Goal: Information Seeking & Learning: Get advice/opinions

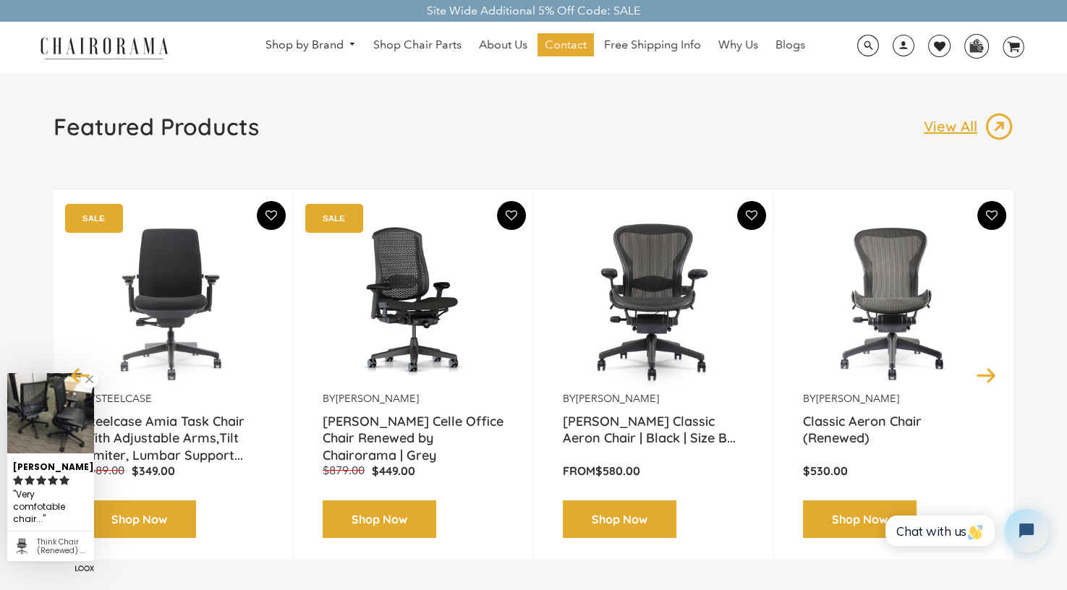
scroll to position [145, 0]
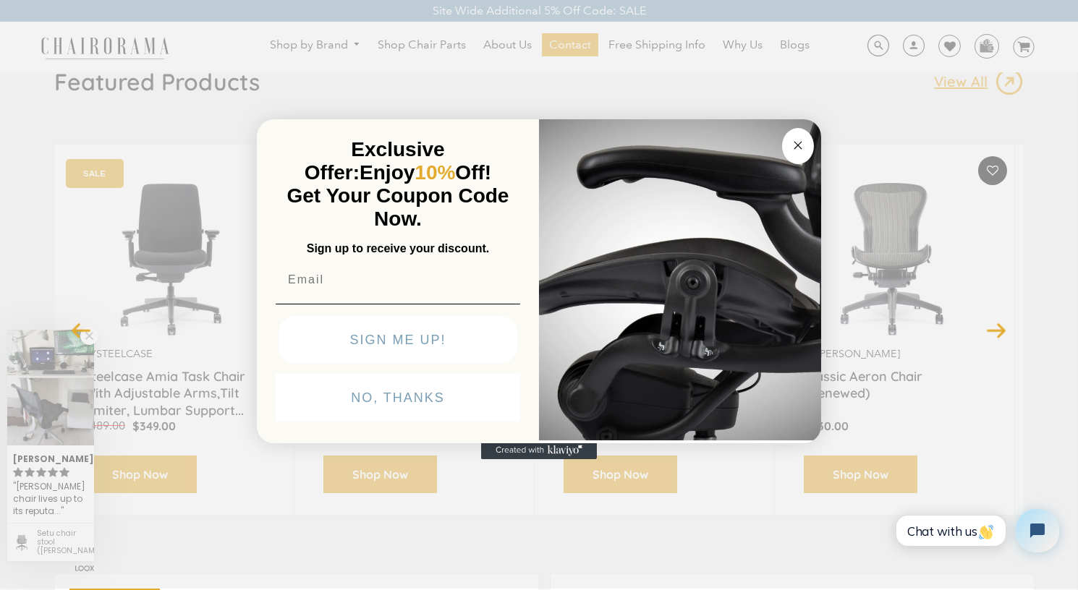
click at [305, 291] on input "Email" at bounding box center [398, 279] width 244 height 29
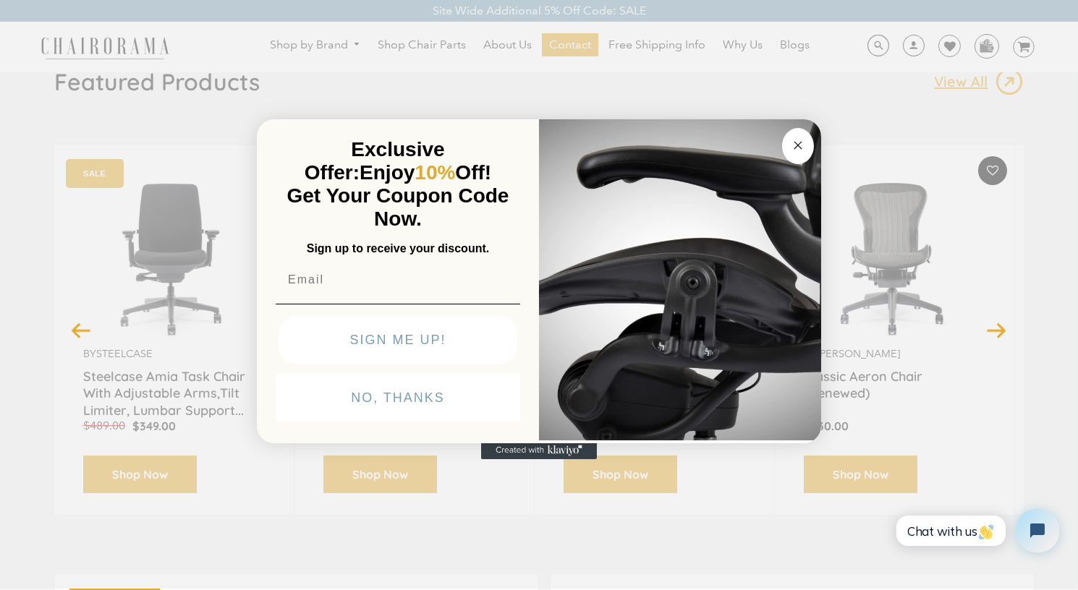
type input "cchow@vistavas.com"
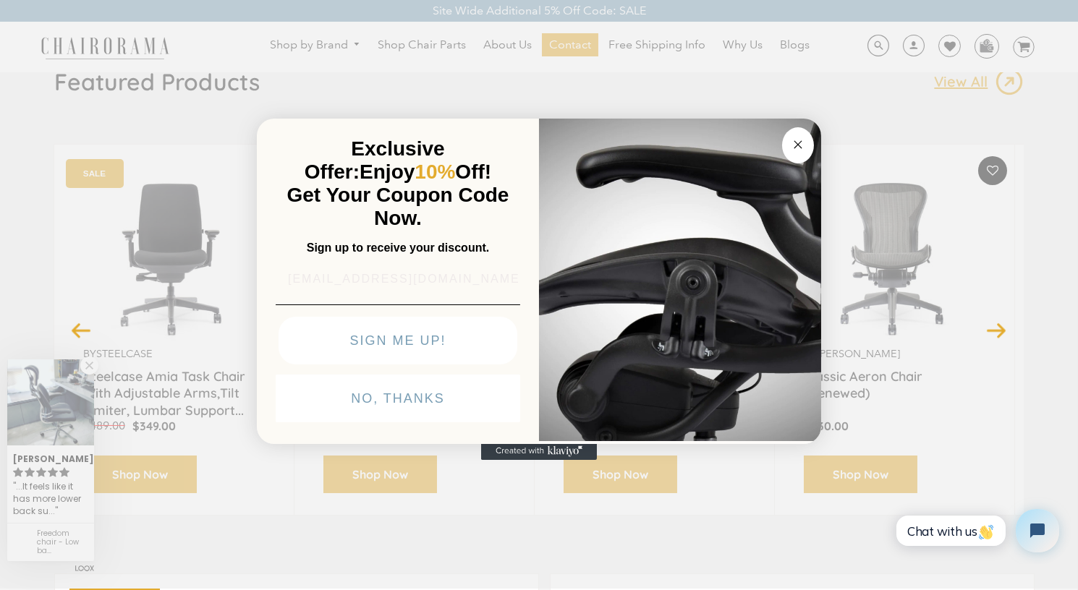
click at [385, 337] on button "SIGN ME UP!" at bounding box center [397, 341] width 239 height 48
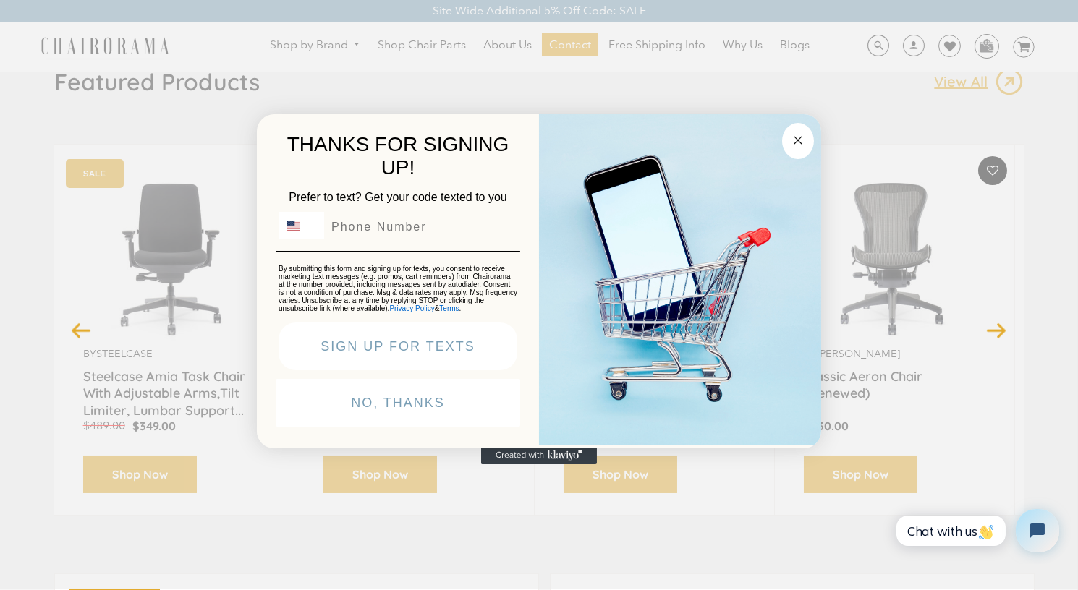
click at [796, 132] on circle "Close dialog" at bounding box center [798, 140] width 17 height 17
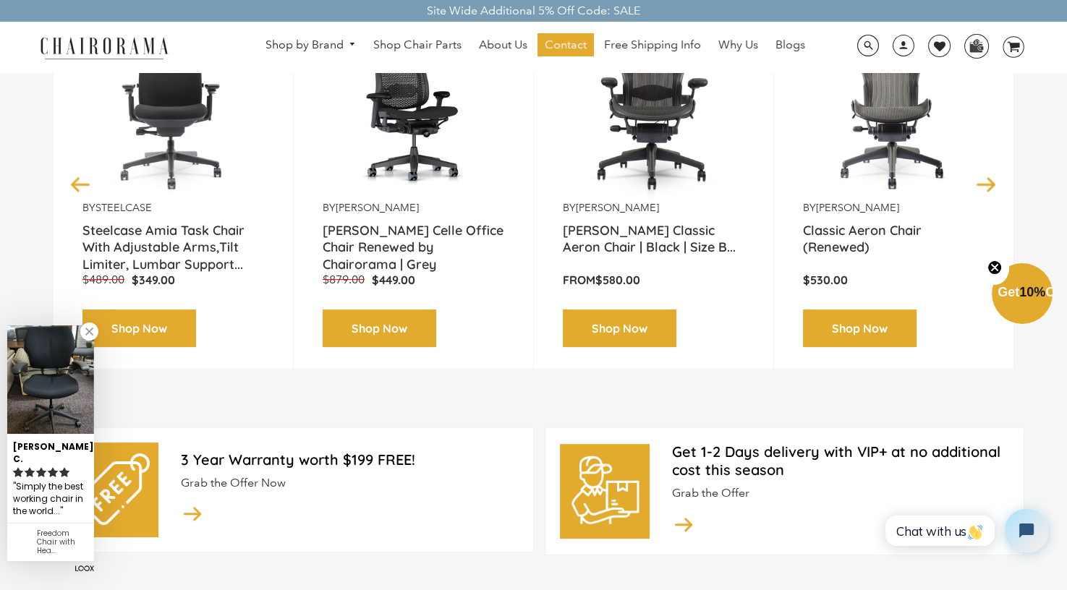
scroll to position [289, 0]
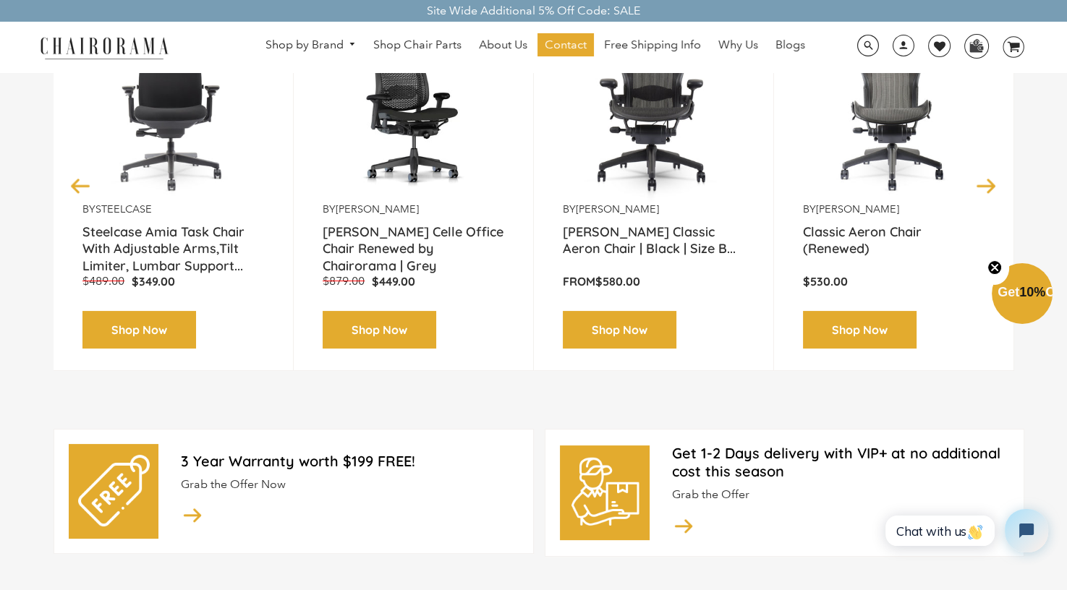
click at [653, 121] on img at bounding box center [654, 112] width 182 height 181
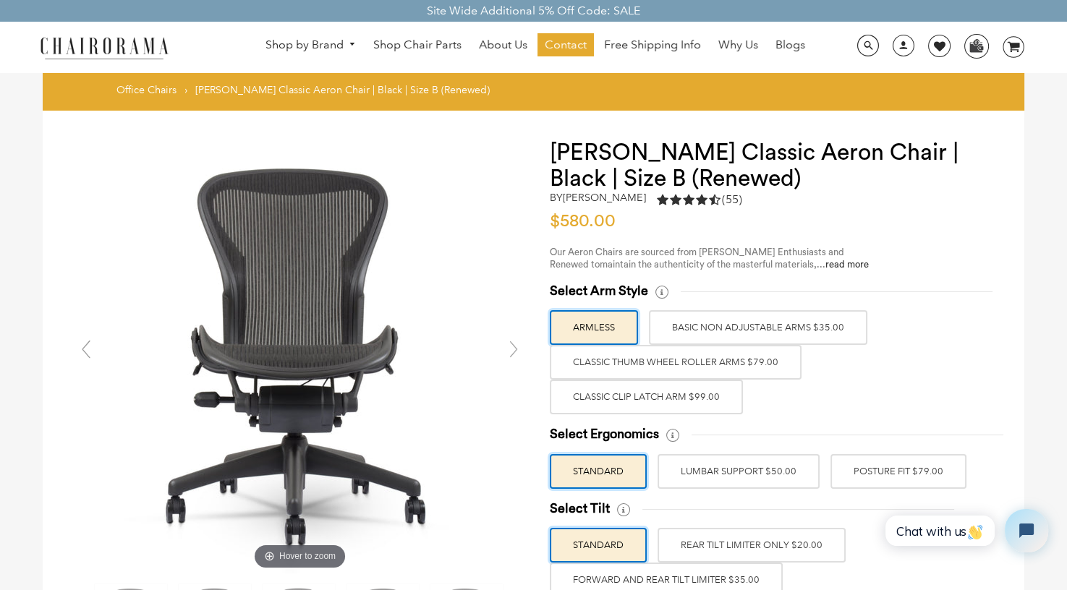
scroll to position [145, 0]
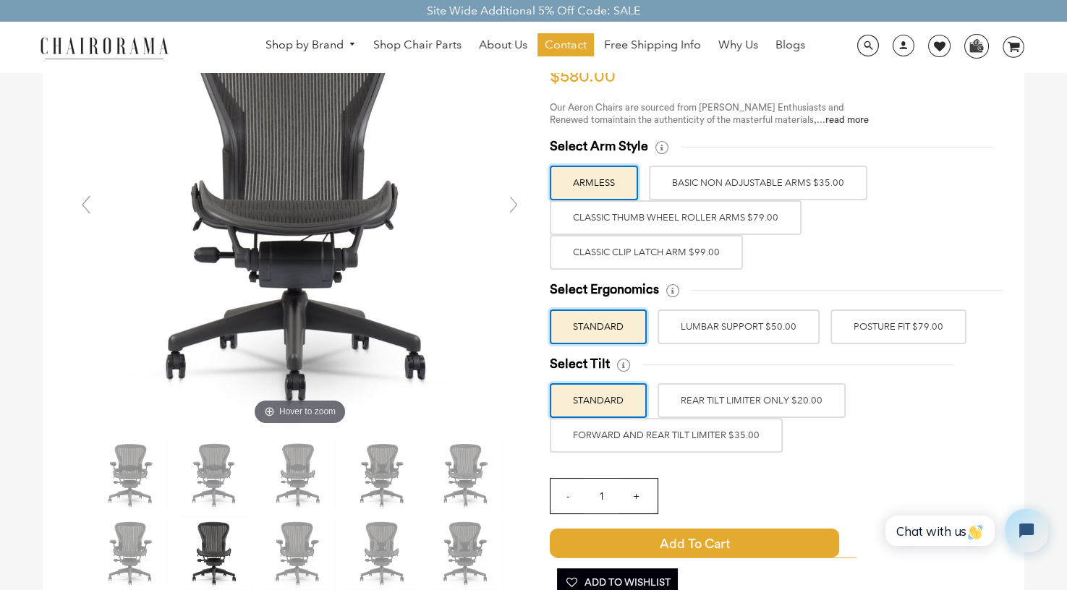
click at [689, 254] on label "Classic Clip Latch Arm $99.00" at bounding box center [646, 252] width 193 height 35
click at [0, 0] on input "Classic Clip Latch Arm $99.00" at bounding box center [0, 0] width 0 height 0
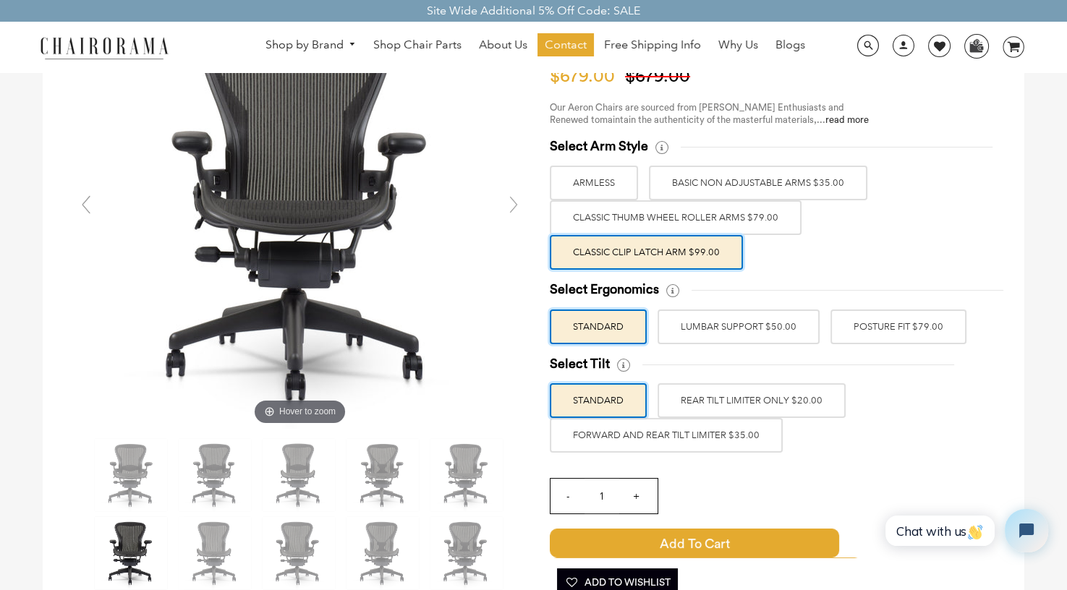
click at [902, 325] on label "POSTURE FIT $79.00" at bounding box center [898, 327] width 136 height 35
click at [0, 0] on input "POSTURE FIT $79.00" at bounding box center [0, 0] width 0 height 0
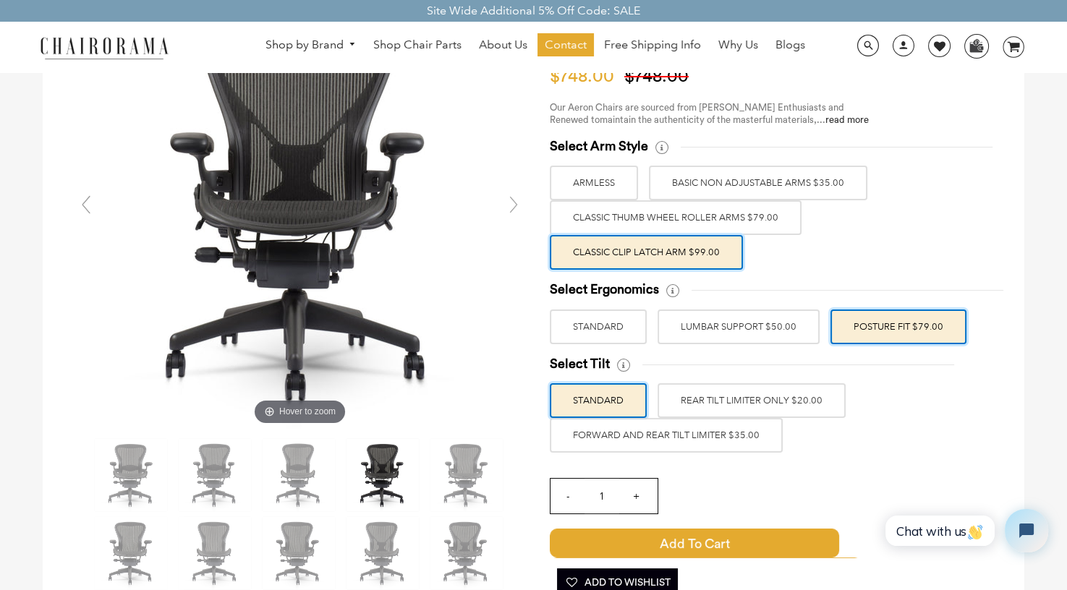
click at [733, 430] on label "FORWARD AND REAR TILT LIMITER $35.00" at bounding box center [666, 435] width 233 height 35
click at [0, 0] on input "FORWARD AND REAR TILT LIMITER $35.00" at bounding box center [0, 0] width 0 height 0
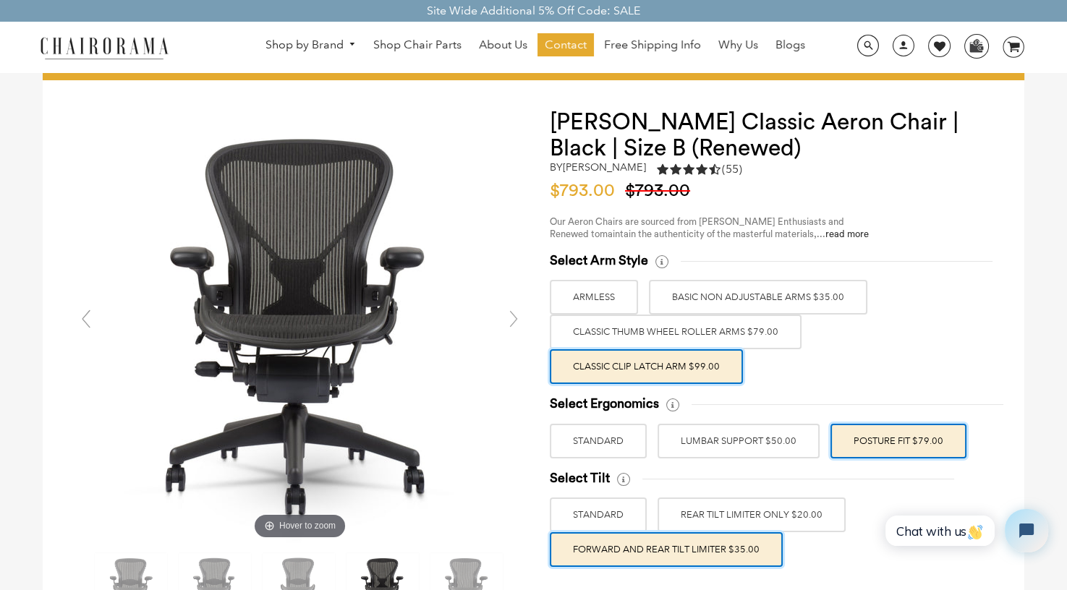
scroll to position [0, 0]
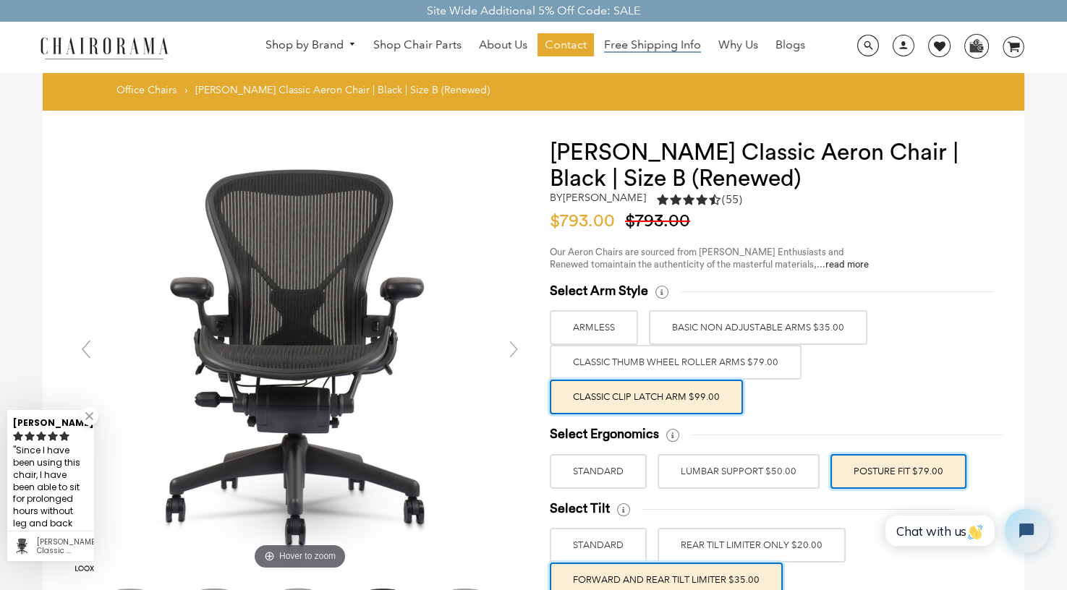
click at [644, 45] on span "Free Shipping Info" at bounding box center [652, 45] width 97 height 15
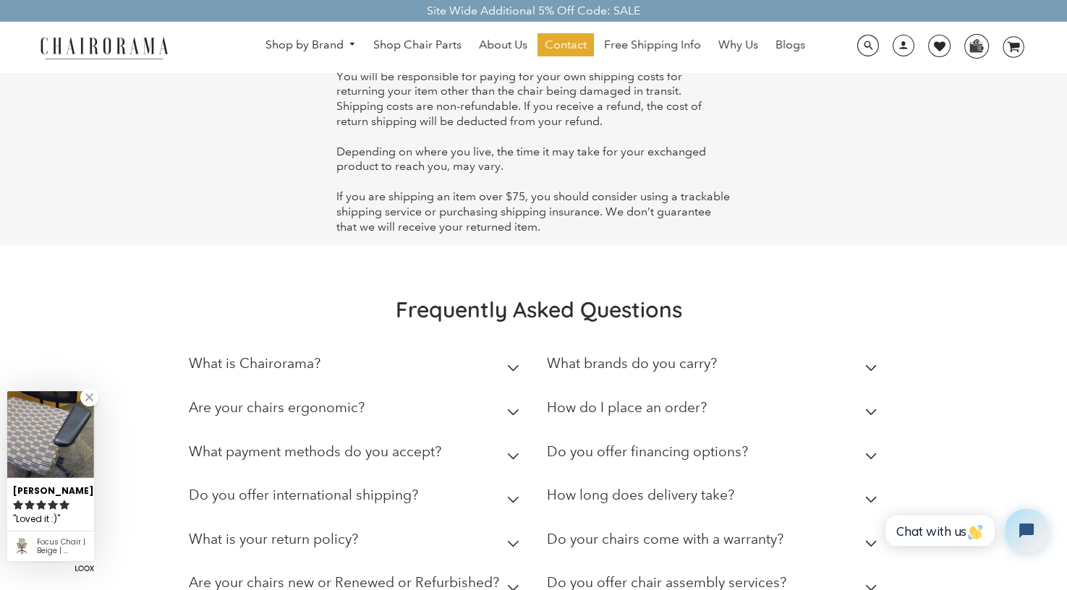
scroll to position [145, 0]
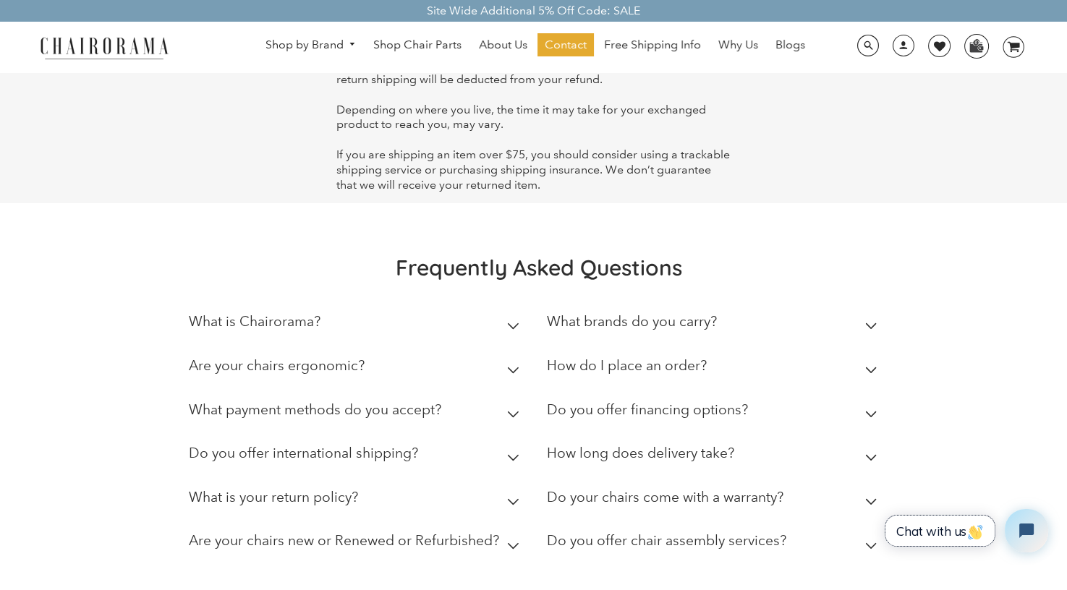
click at [910, 533] on span "Chat with us" at bounding box center [940, 531] width 88 height 15
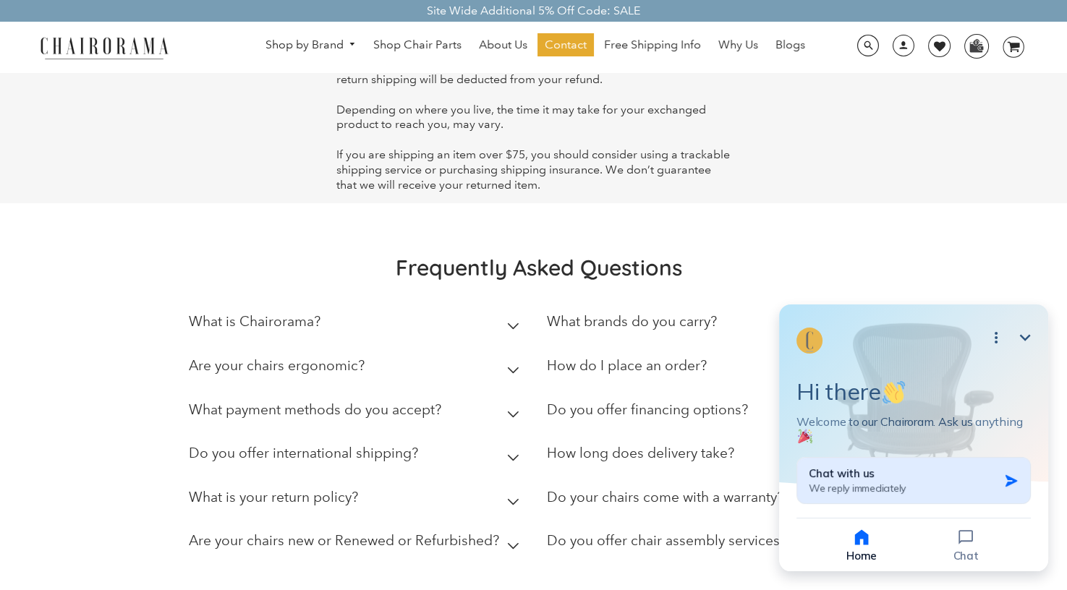
click at [894, 491] on span "We reply immediately" at bounding box center [857, 488] width 97 height 13
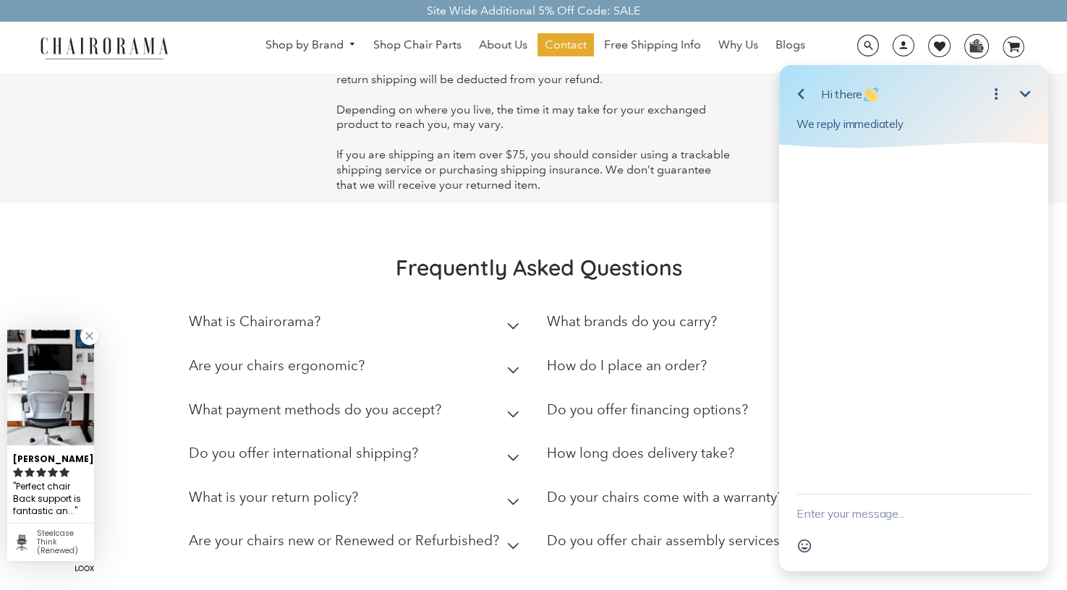
click at [868, 513] on textarea "New message" at bounding box center [913, 514] width 234 height 38
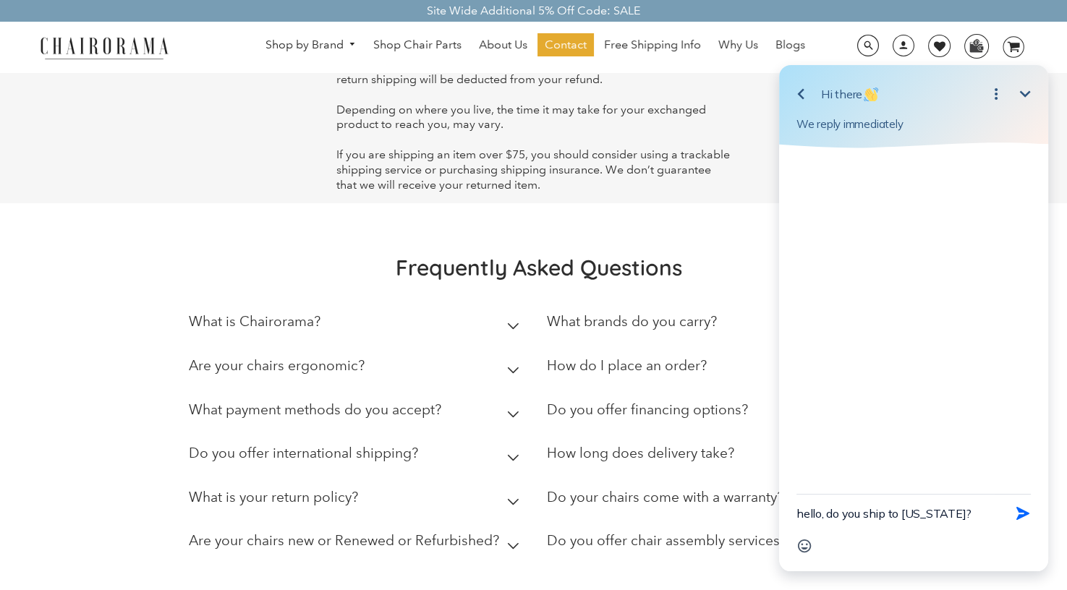
type textarea "hello, do you ship to Hawaii?"
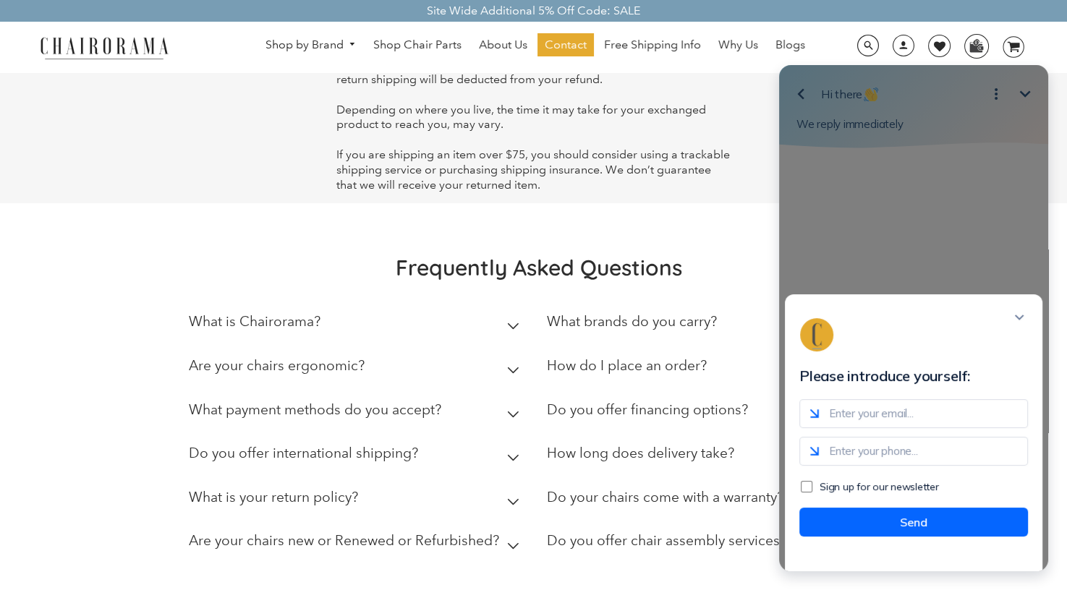
click at [934, 425] on input "email" at bounding box center [913, 413] width 229 height 29
type input "cchow@vistavas.com"
click at [918, 537] on button "Send" at bounding box center [913, 522] width 229 height 29
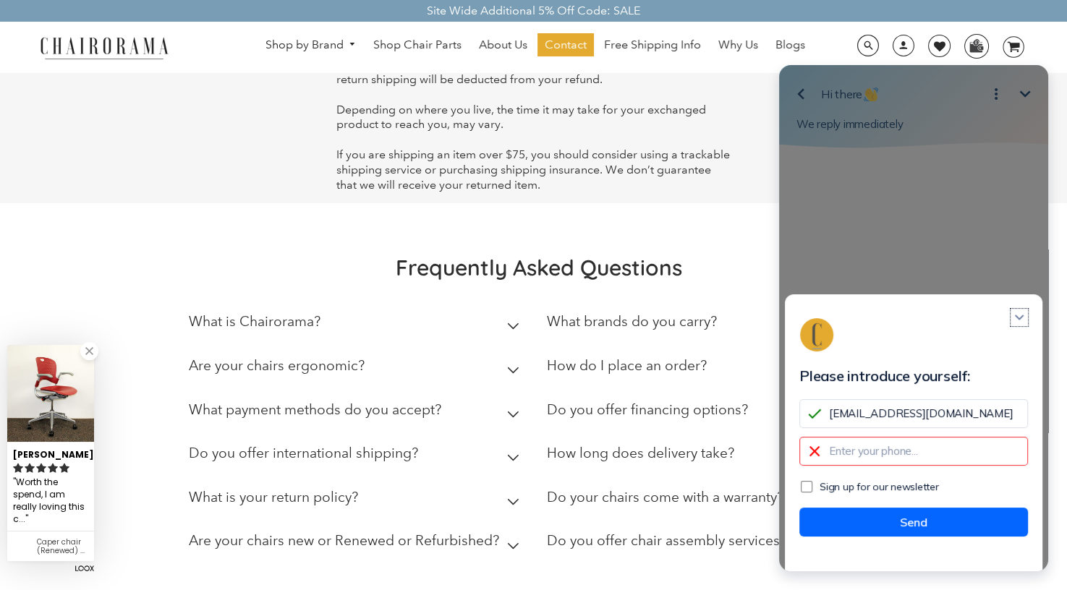
click at [1015, 320] on icon "Close modal" at bounding box center [1019, 318] width 9 height 6
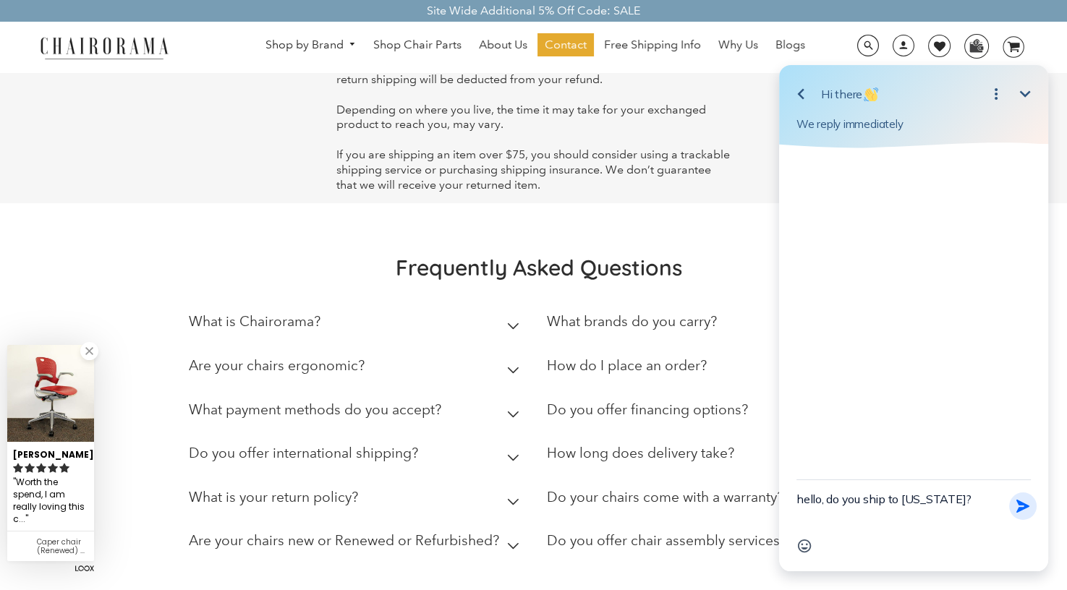
click at [1020, 505] on icon "button" at bounding box center [1023, 506] width 16 height 16
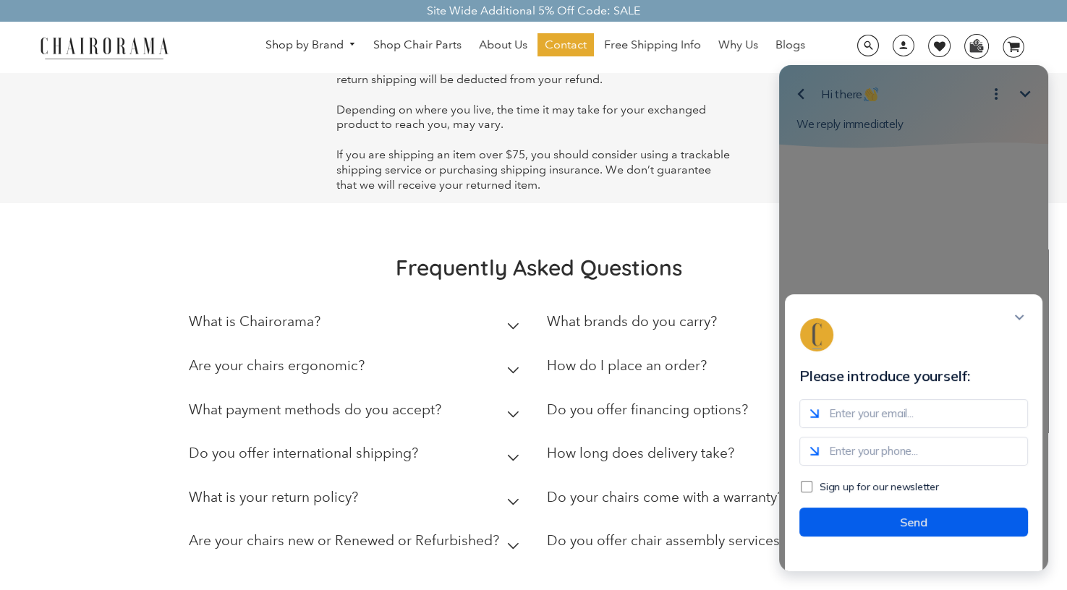
click at [937, 537] on button "Send" at bounding box center [913, 522] width 229 height 29
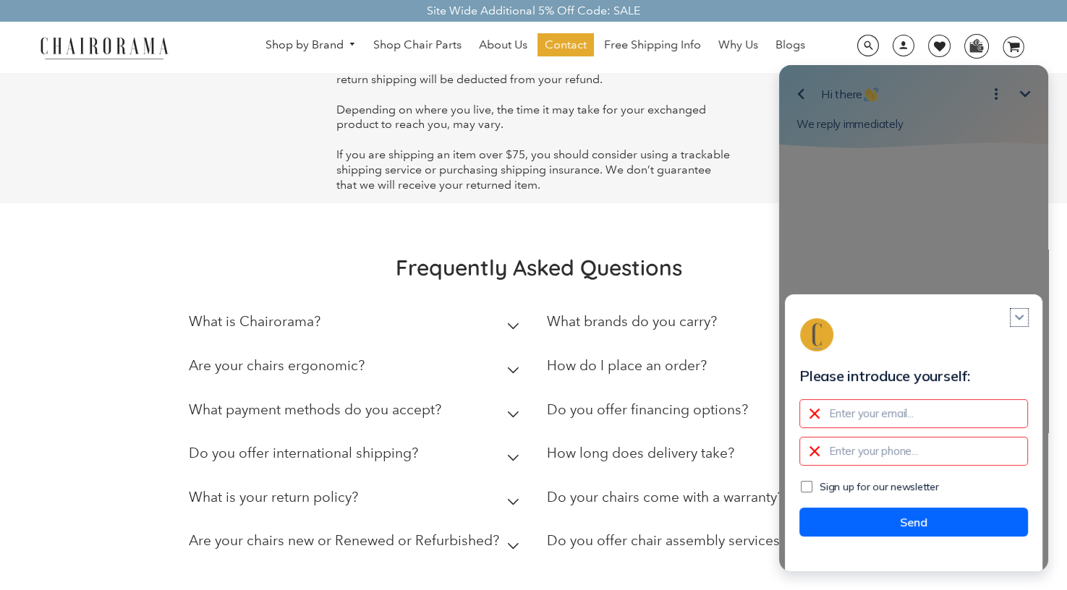
click at [1022, 320] on icon "Close modal" at bounding box center [1019, 318] width 9 height 6
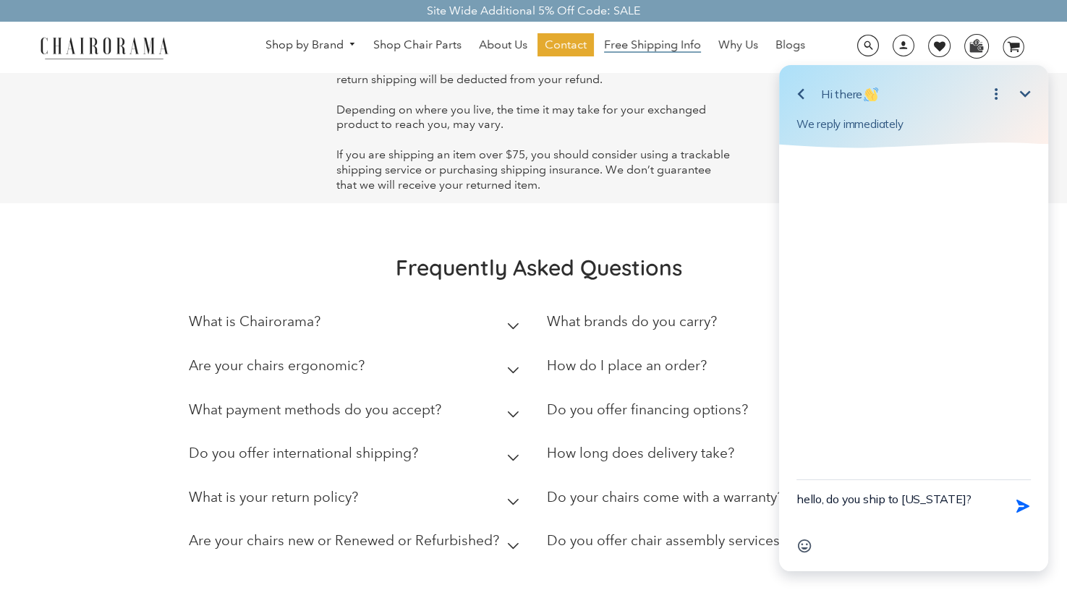
click at [642, 44] on span "Free Shipping Info" at bounding box center [652, 45] width 97 height 15
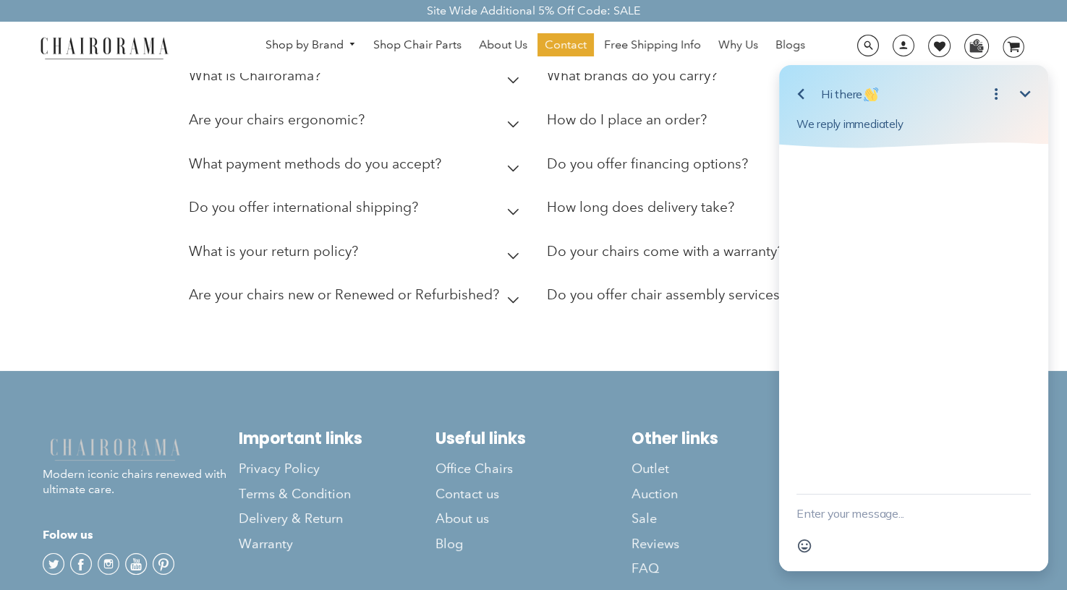
scroll to position [434, 0]
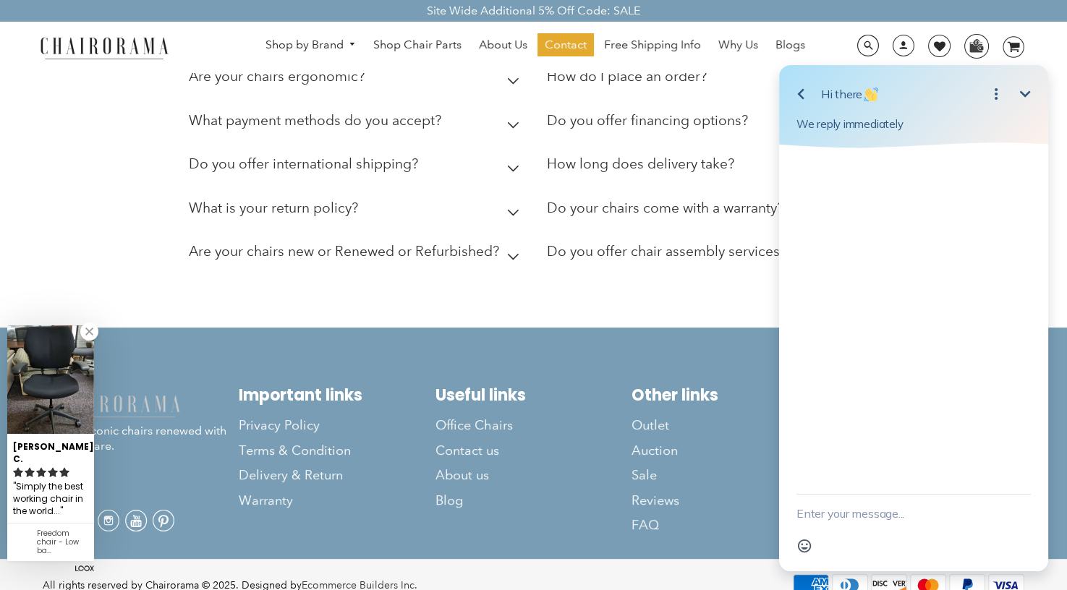
click at [510, 166] on icon at bounding box center [513, 168] width 12 height 7
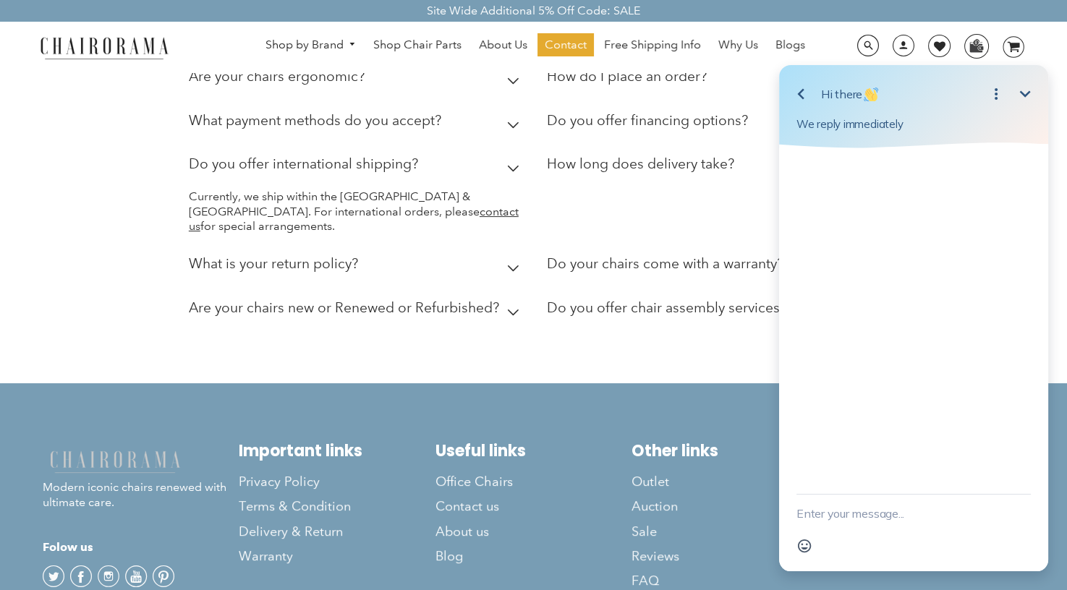
click at [514, 309] on icon at bounding box center [513, 312] width 12 height 7
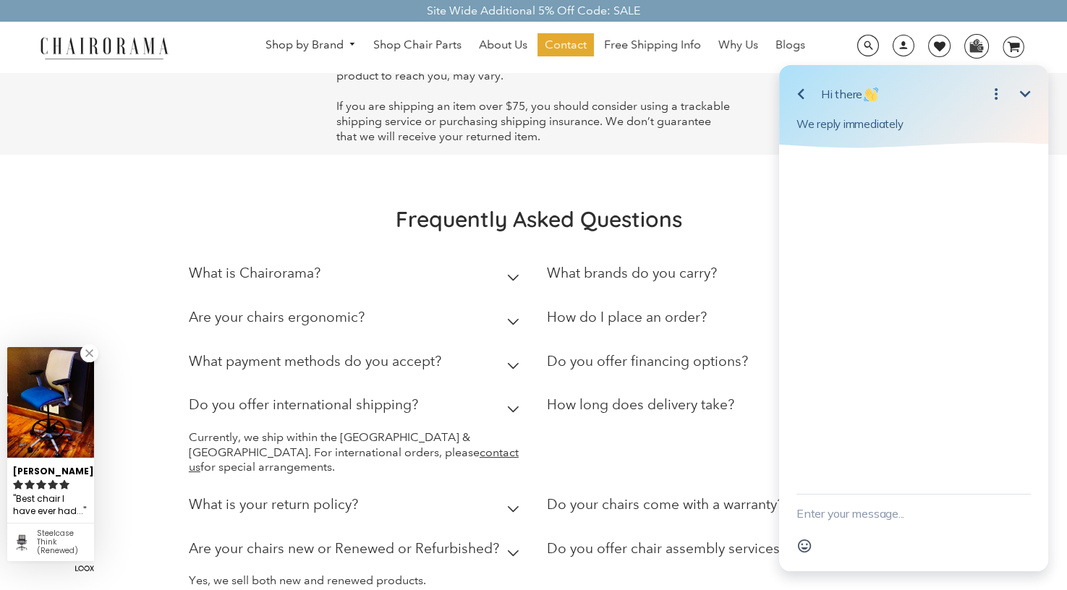
scroll to position [0, 0]
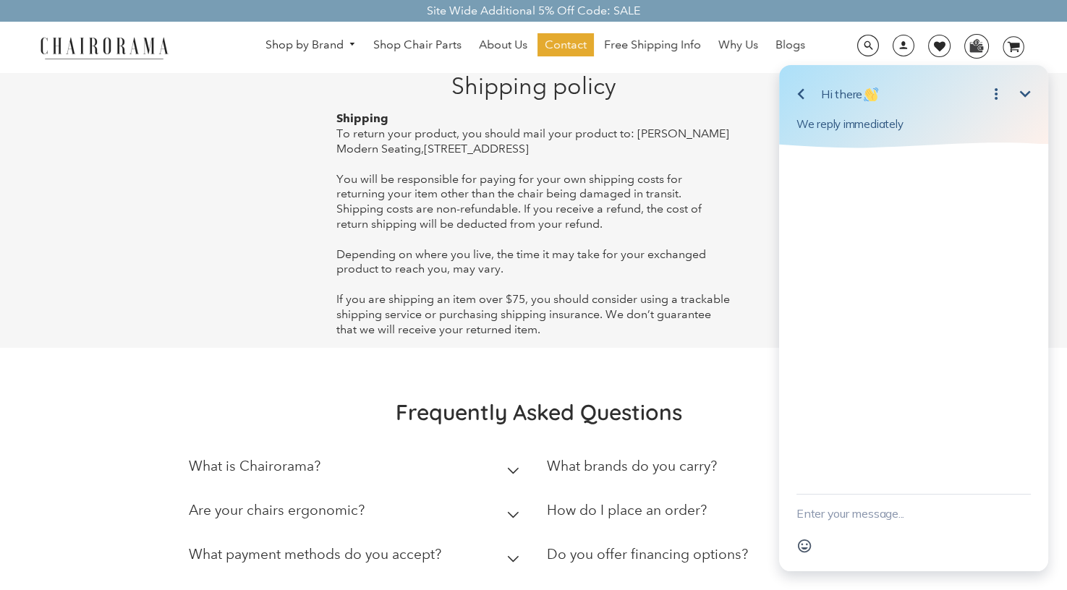
click at [1027, 93] on icon "Minimize" at bounding box center [1025, 93] width 11 height 7
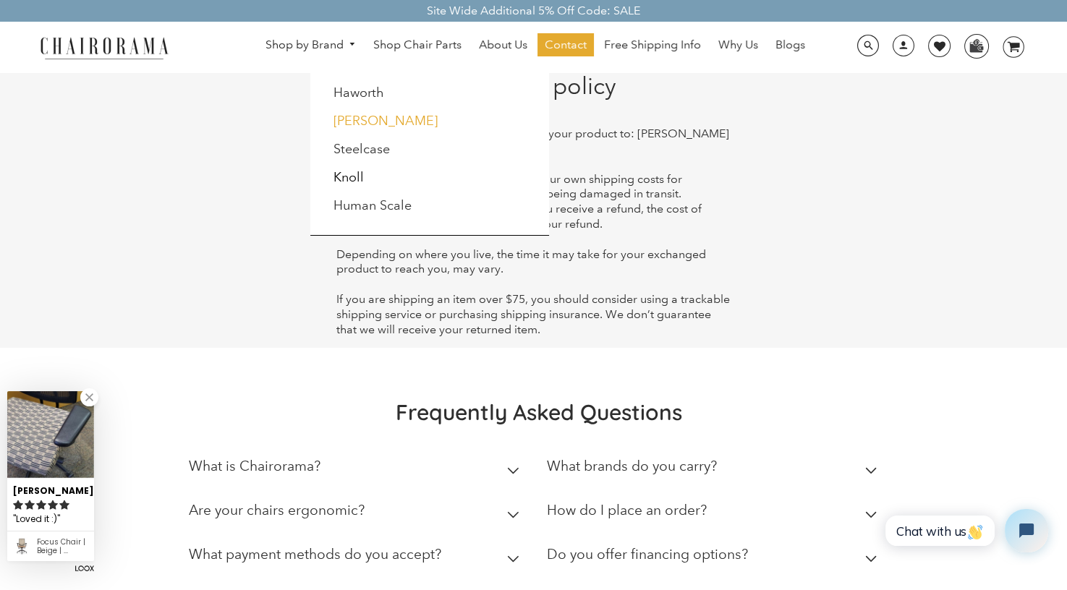
click at [383, 121] on link "[PERSON_NAME]" at bounding box center [385, 121] width 104 height 16
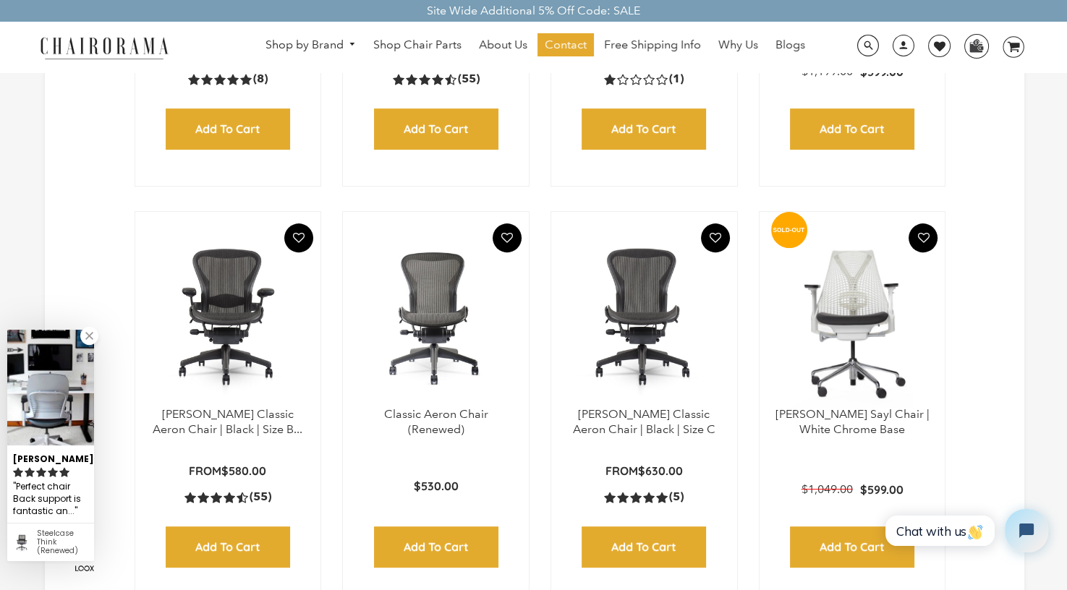
scroll to position [723, 0]
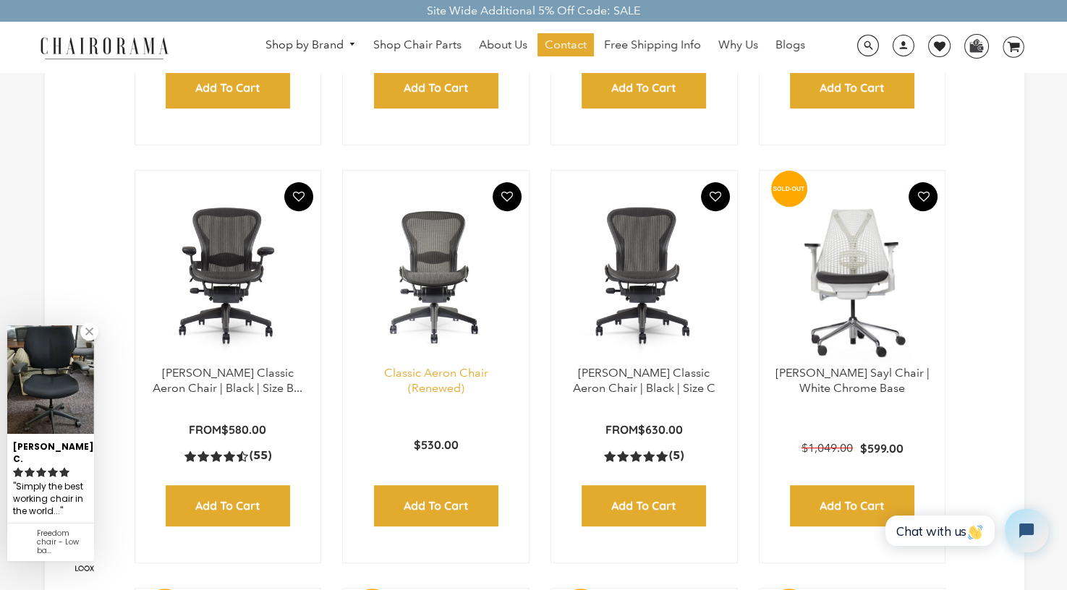
click at [447, 370] on link "Classic Aeron Chair (Renewed)" at bounding box center [436, 380] width 104 height 29
